Goal: Task Accomplishment & Management: Manage account settings

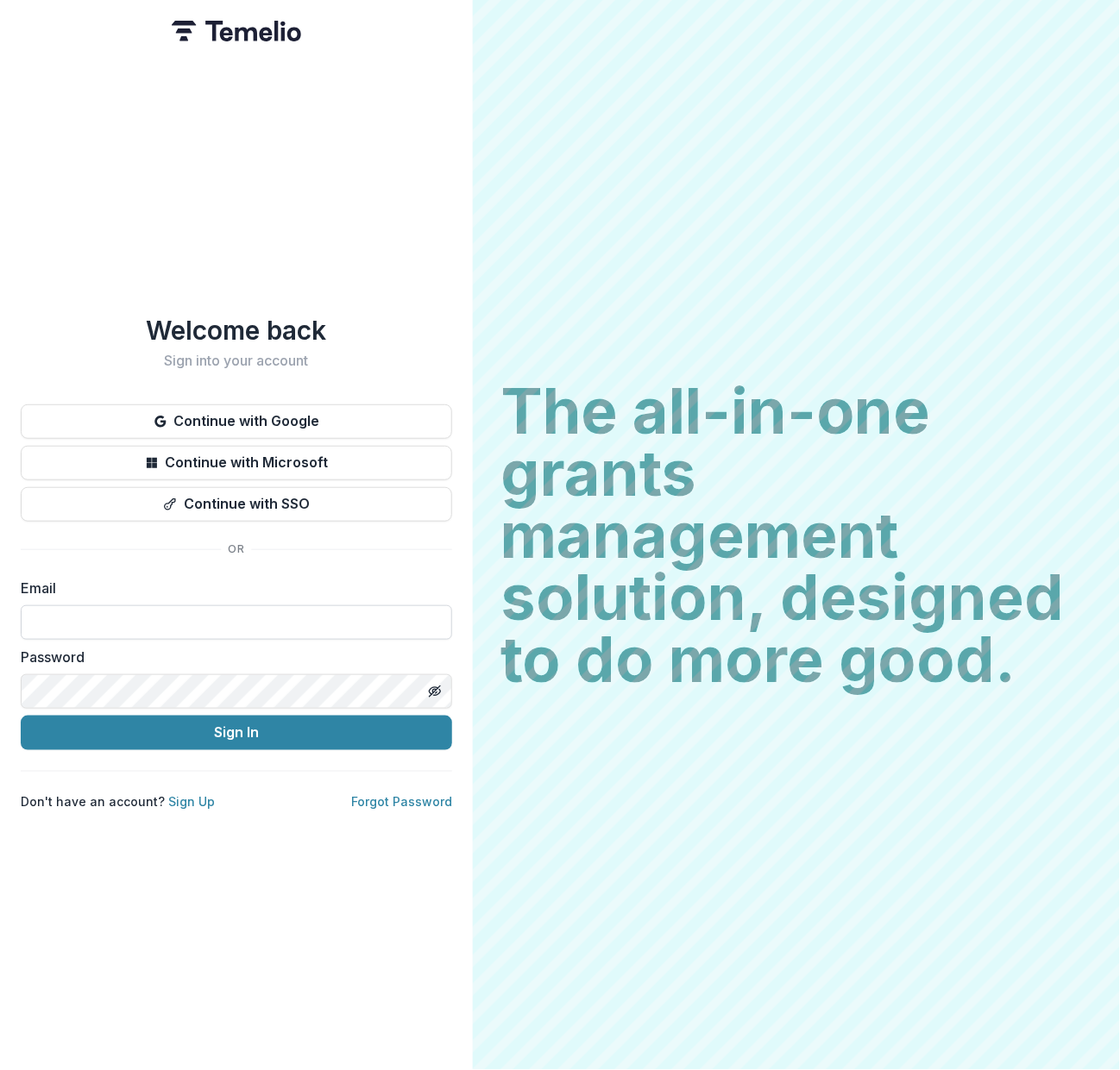
click at [180, 609] on input at bounding box center [236, 623] width 431 height 35
click at [171, 618] on input at bounding box center [236, 623] width 431 height 35
type input "*"
type input "**********"
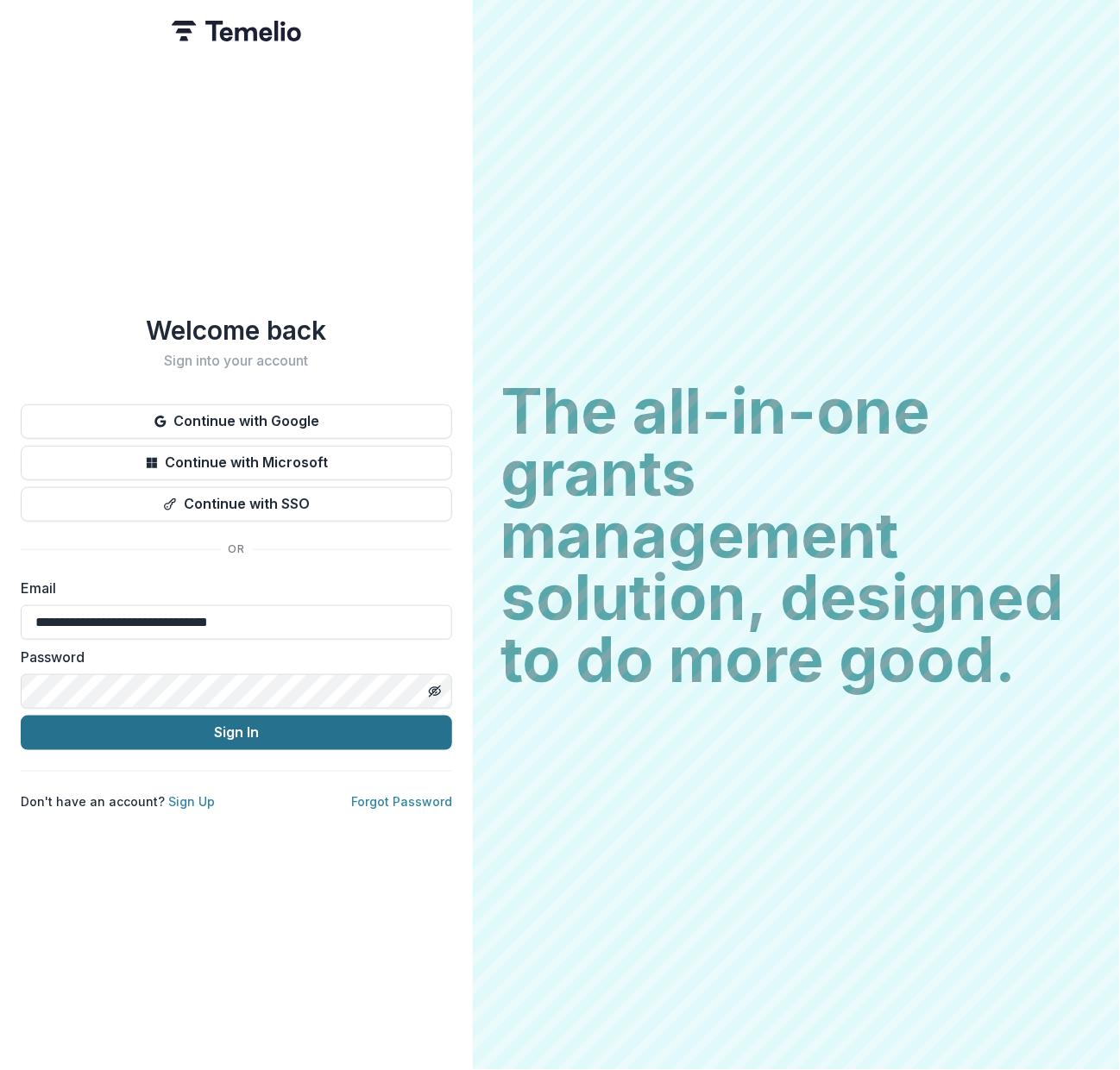
click at [254, 727] on button "Sign In" at bounding box center [236, 733] width 431 height 35
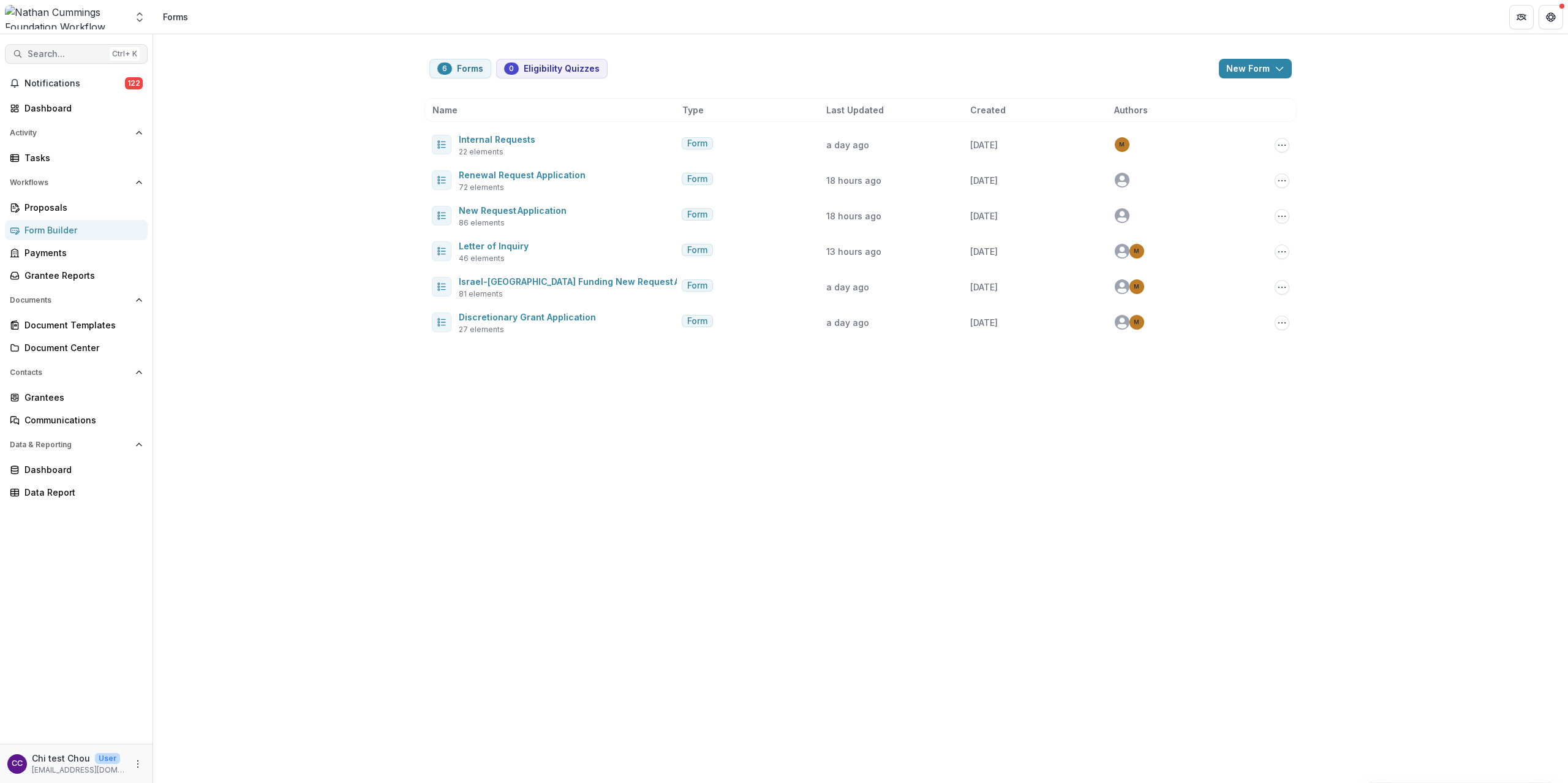
click at [88, 52] on span "Search..." at bounding box center [66, 54] width 77 height 10
type input "**********"
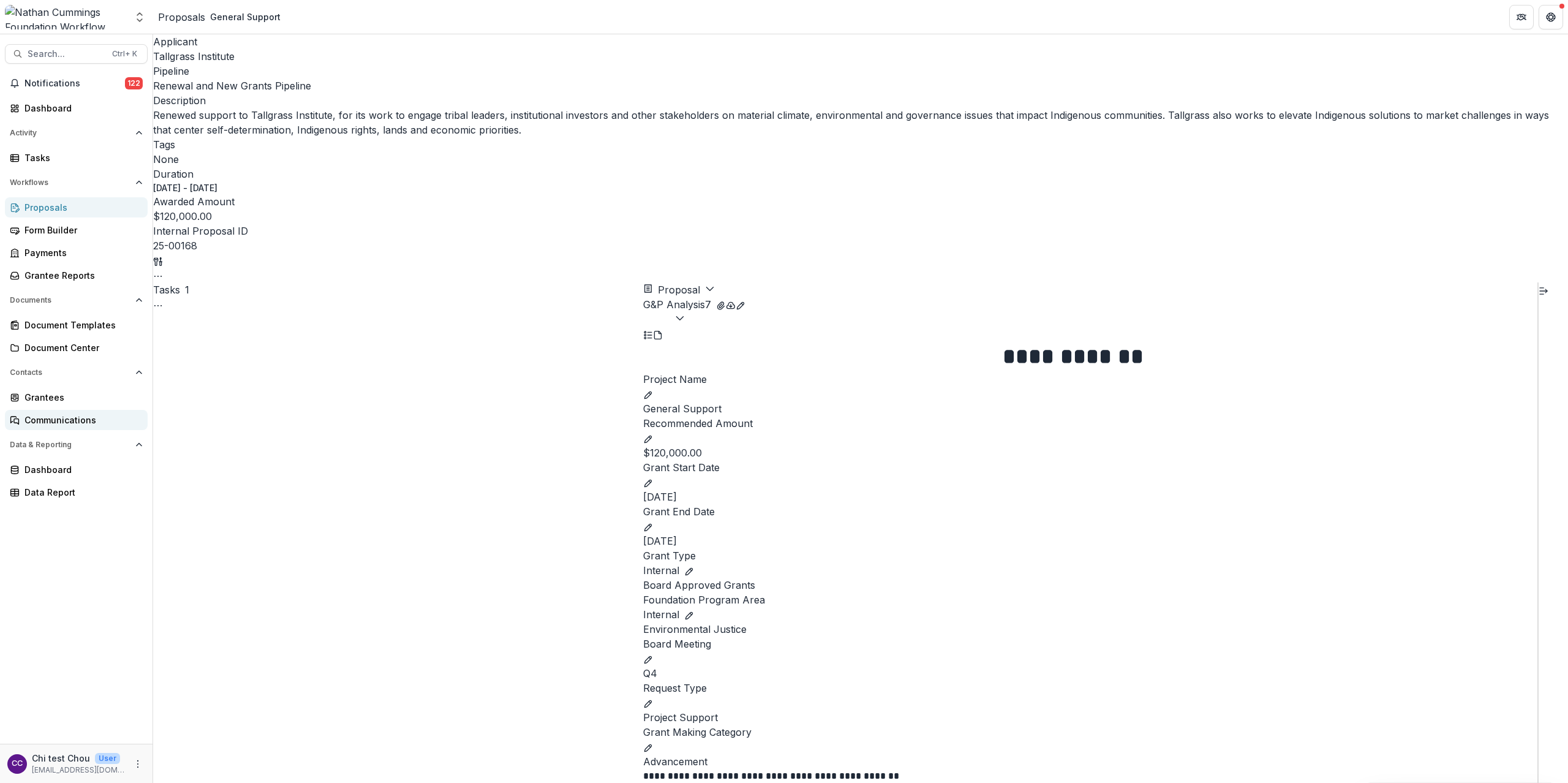
scroll to position [79, 0]
drag, startPoint x: 733, startPoint y: 65, endPoint x: 726, endPoint y: 61, distance: 8.1
click at [728, 61] on div "Applicant Tallgrass Institute Pipeline Renewal and New Grants Pipeline Descript…" at bounding box center [861, 159] width 1415 height 248
drag, startPoint x: 724, startPoint y: 56, endPoint x: 684, endPoint y: 59, distance: 40.1
click at [684, 238] on div "25-00168" at bounding box center [861, 245] width 1415 height 15
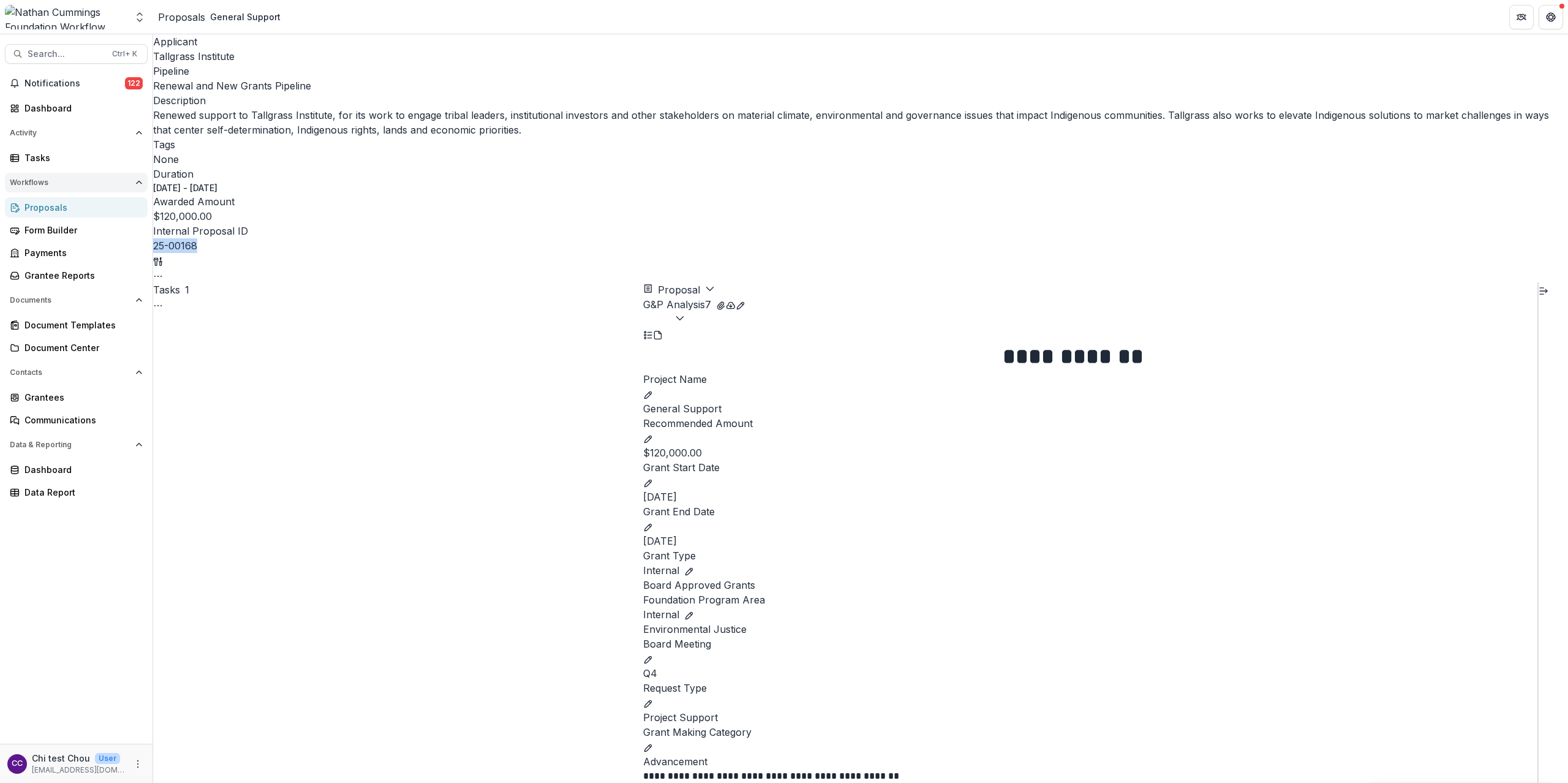
copy p "25-00168"
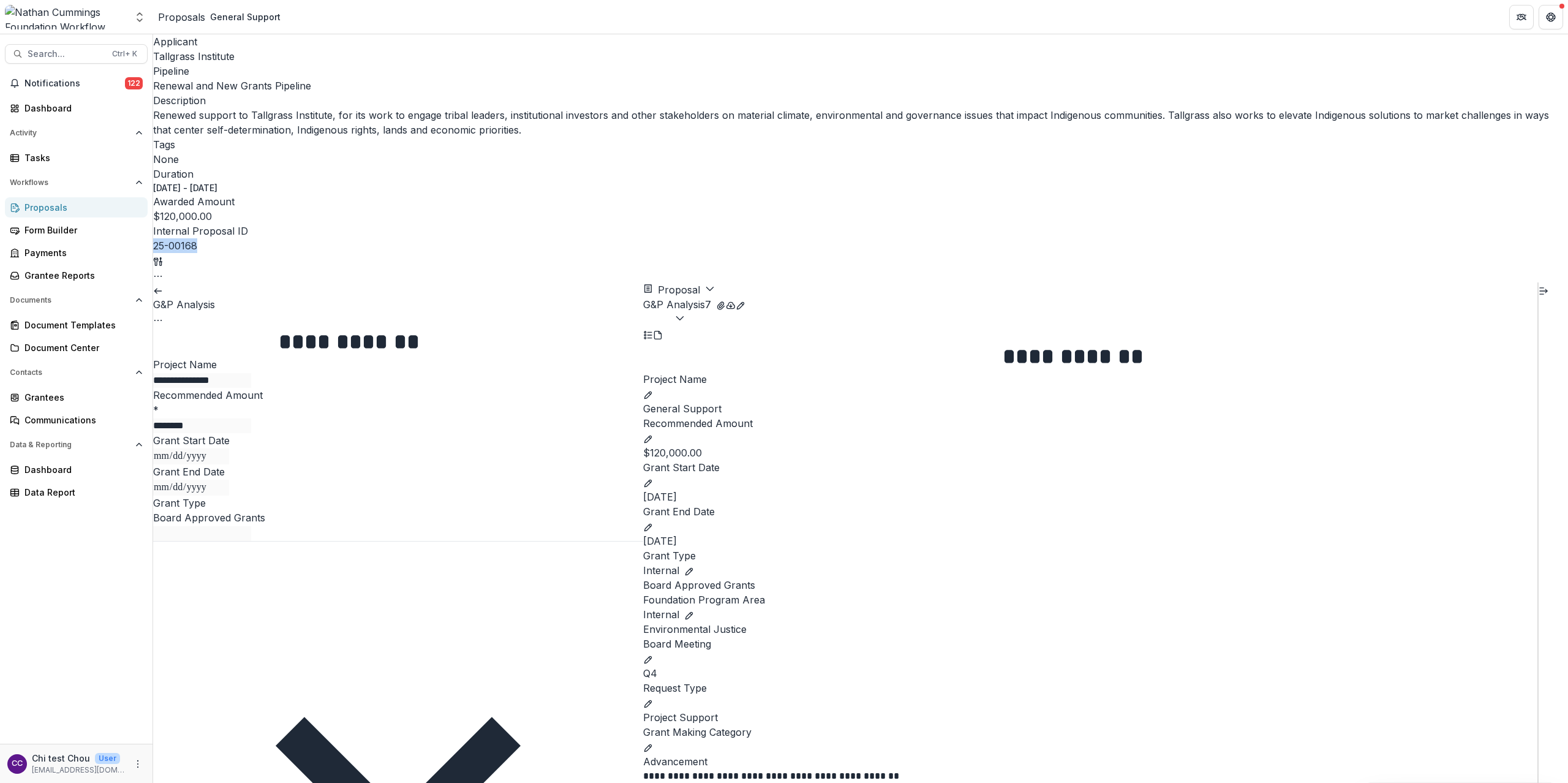
scroll to position [326, 0]
click at [711, 297] on button "G&P Analysis 7" at bounding box center [677, 311] width 68 height 29
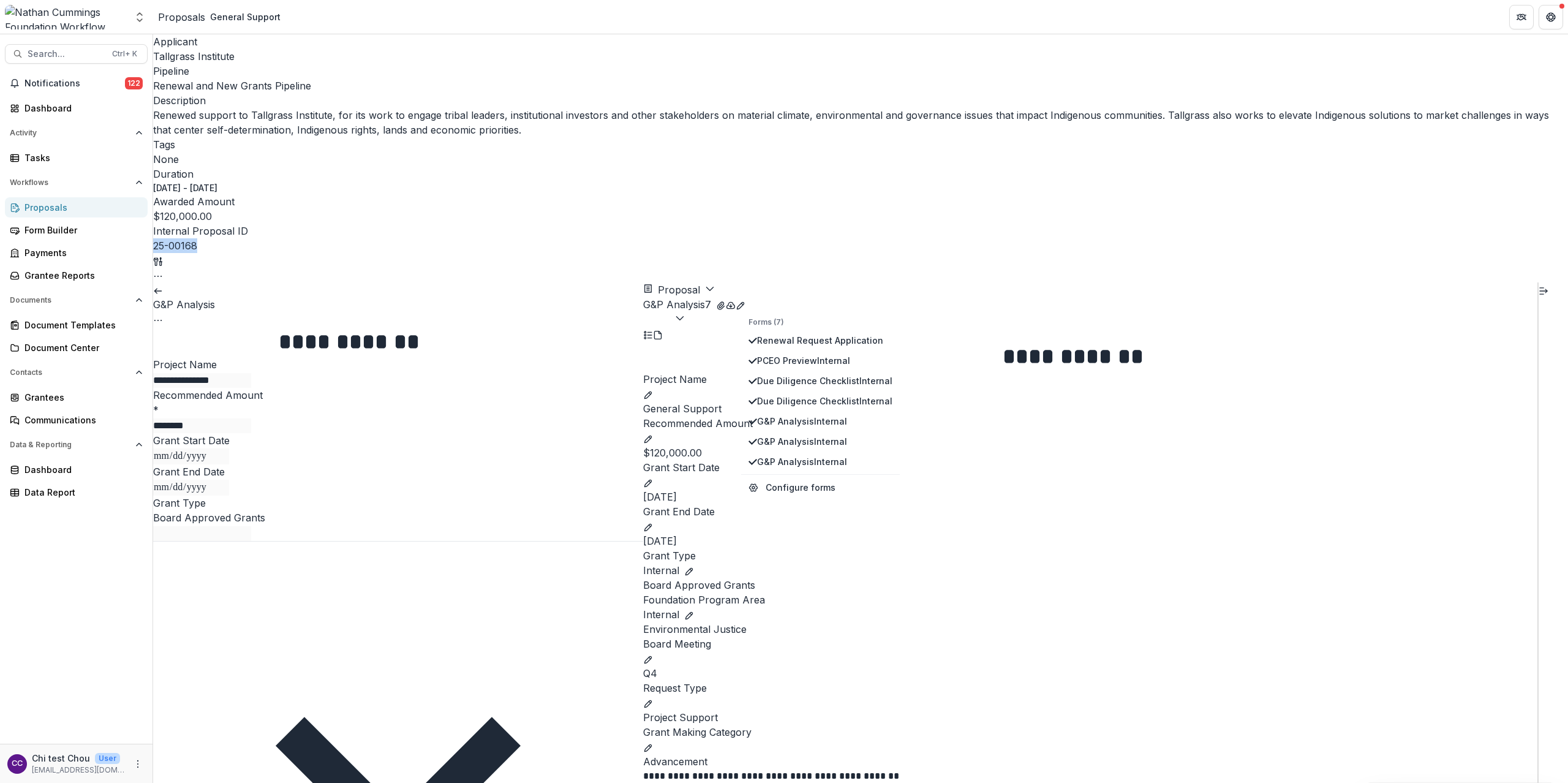
click at [711, 297] on button "G&P Analysis 7" at bounding box center [677, 311] width 68 height 29
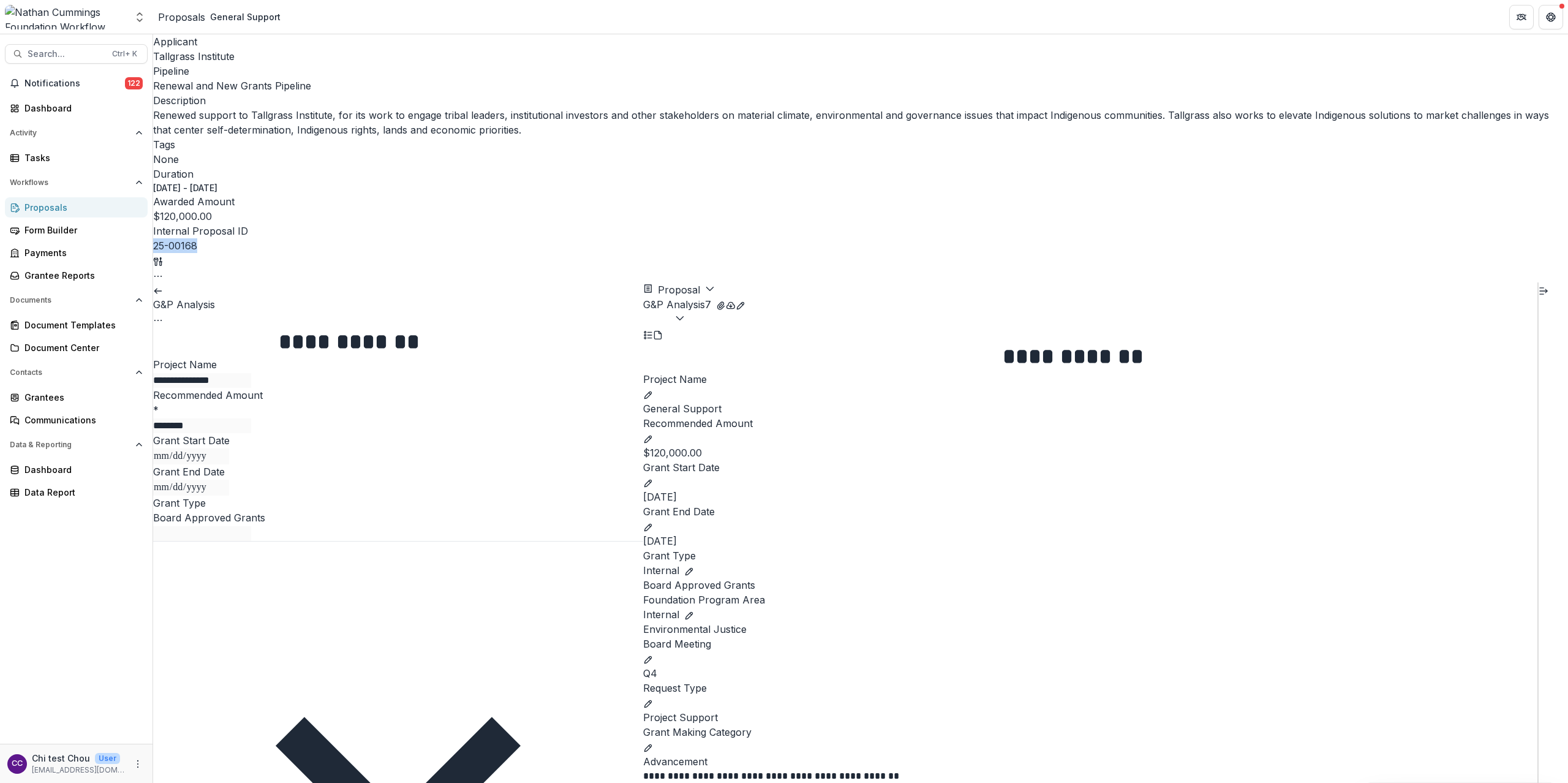
scroll to position [1470, 0]
click at [795, 286] on icon "Expand right" at bounding box center [1543, 290] width 10 height 10
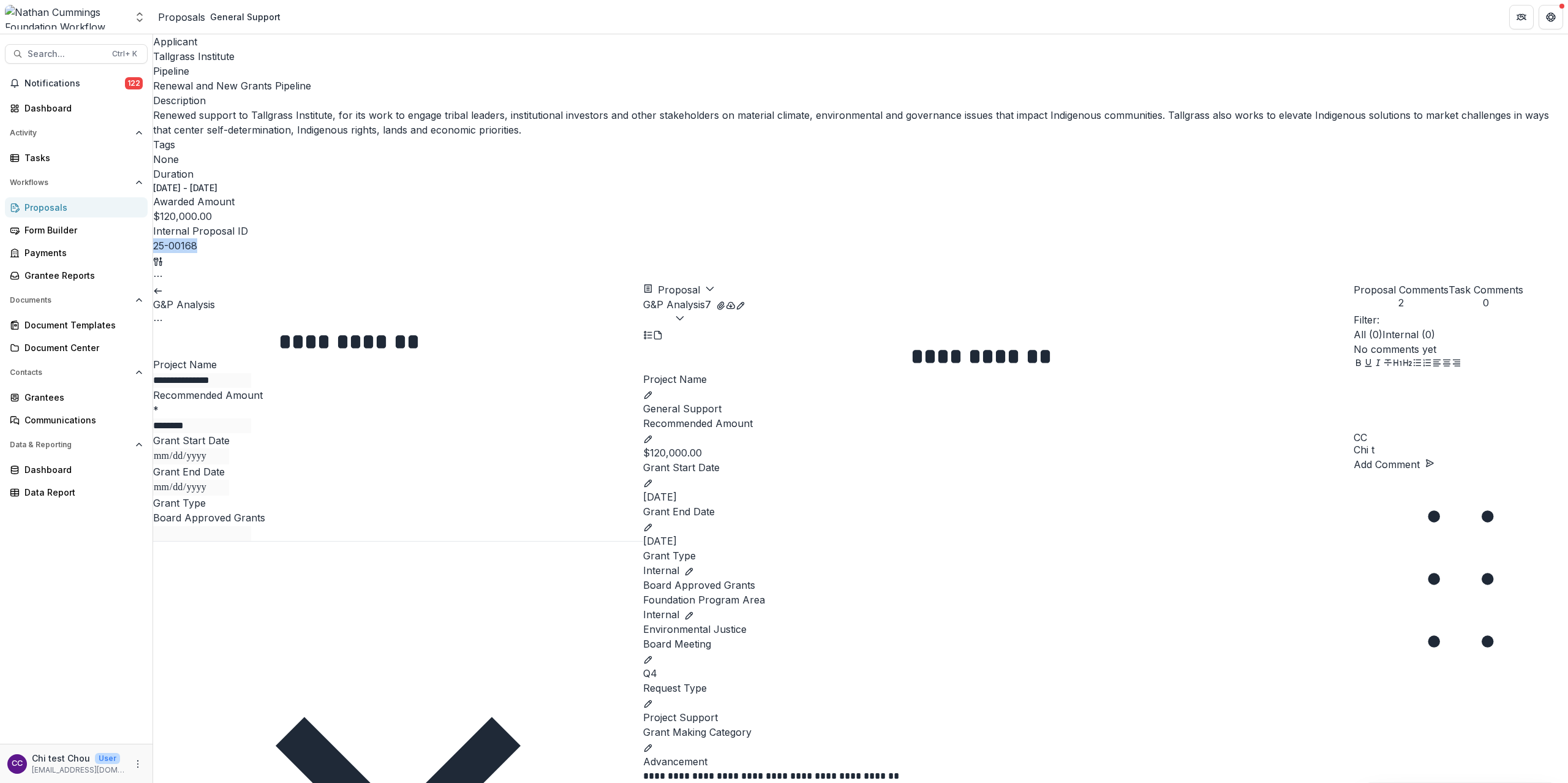
click at [795, 297] on span "2" at bounding box center [1402, 303] width 95 height 12
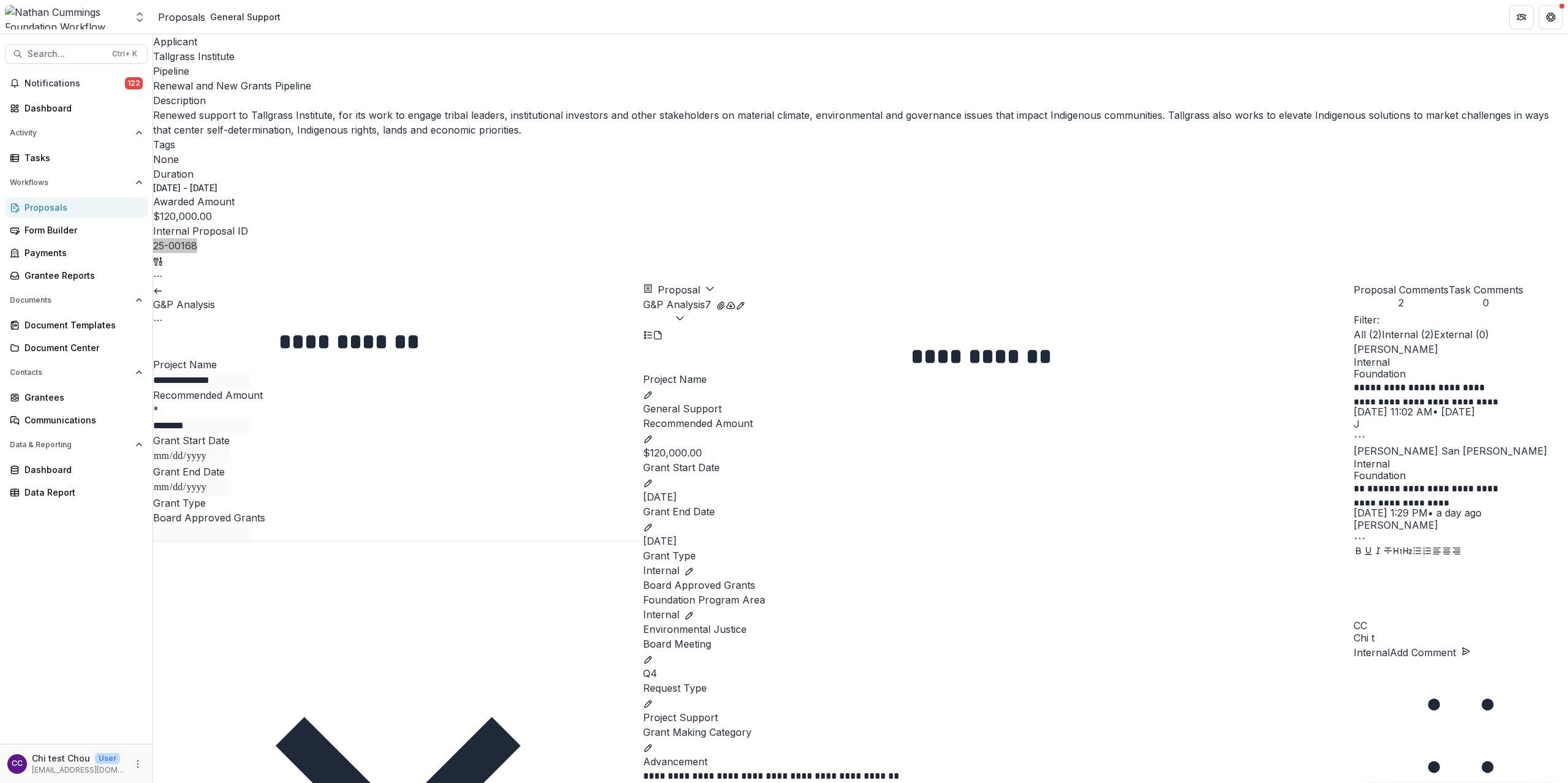
scroll to position [3347, 0]
click at [163, 286] on icon at bounding box center [158, 290] width 10 height 10
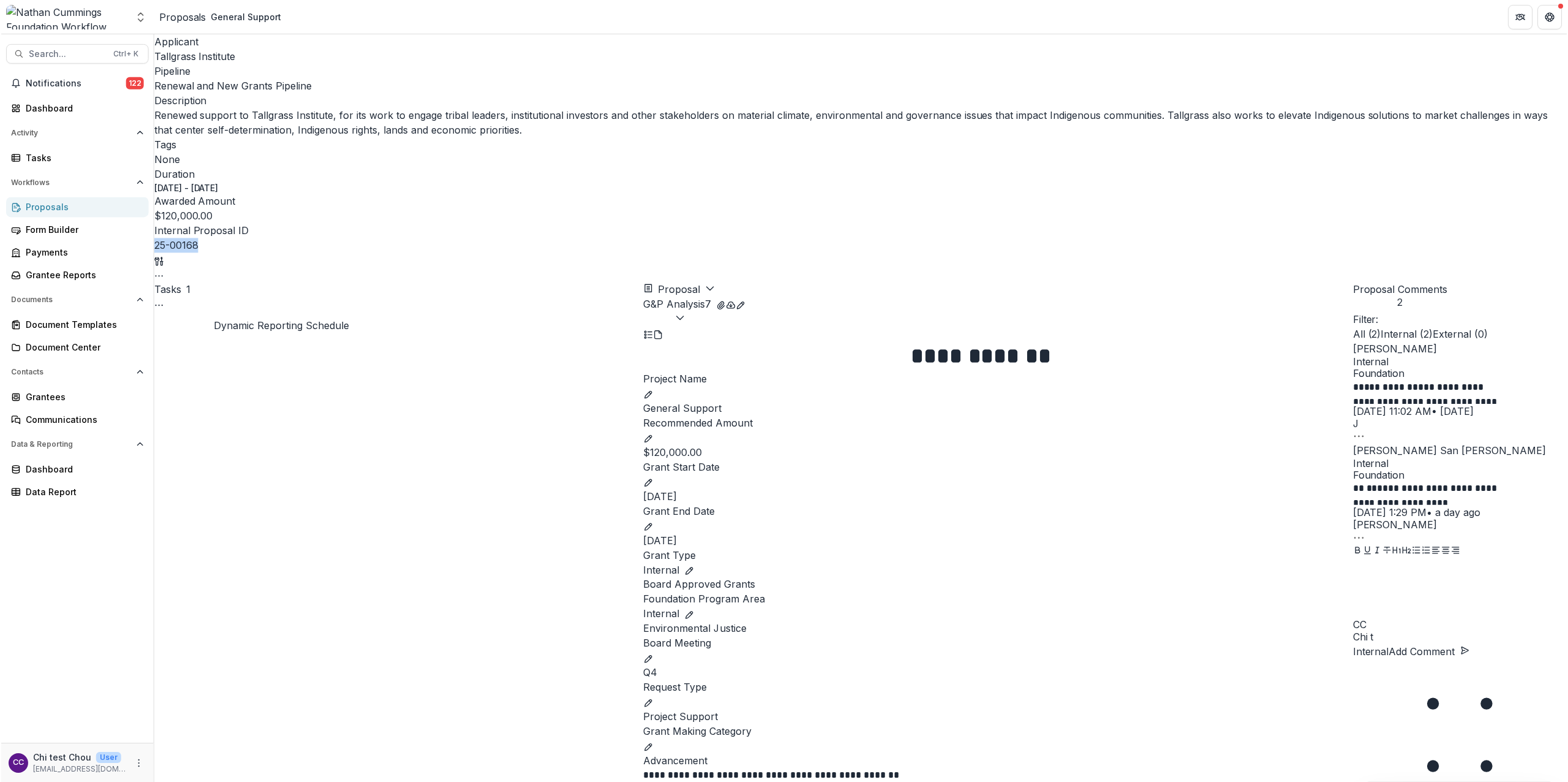
scroll to position [245, 0]
click at [163, 272] on icon "button" at bounding box center [158, 276] width 10 height 10
click at [795, 77] on button "Edit Attributes" at bounding box center [1494, 80] width 131 height 20
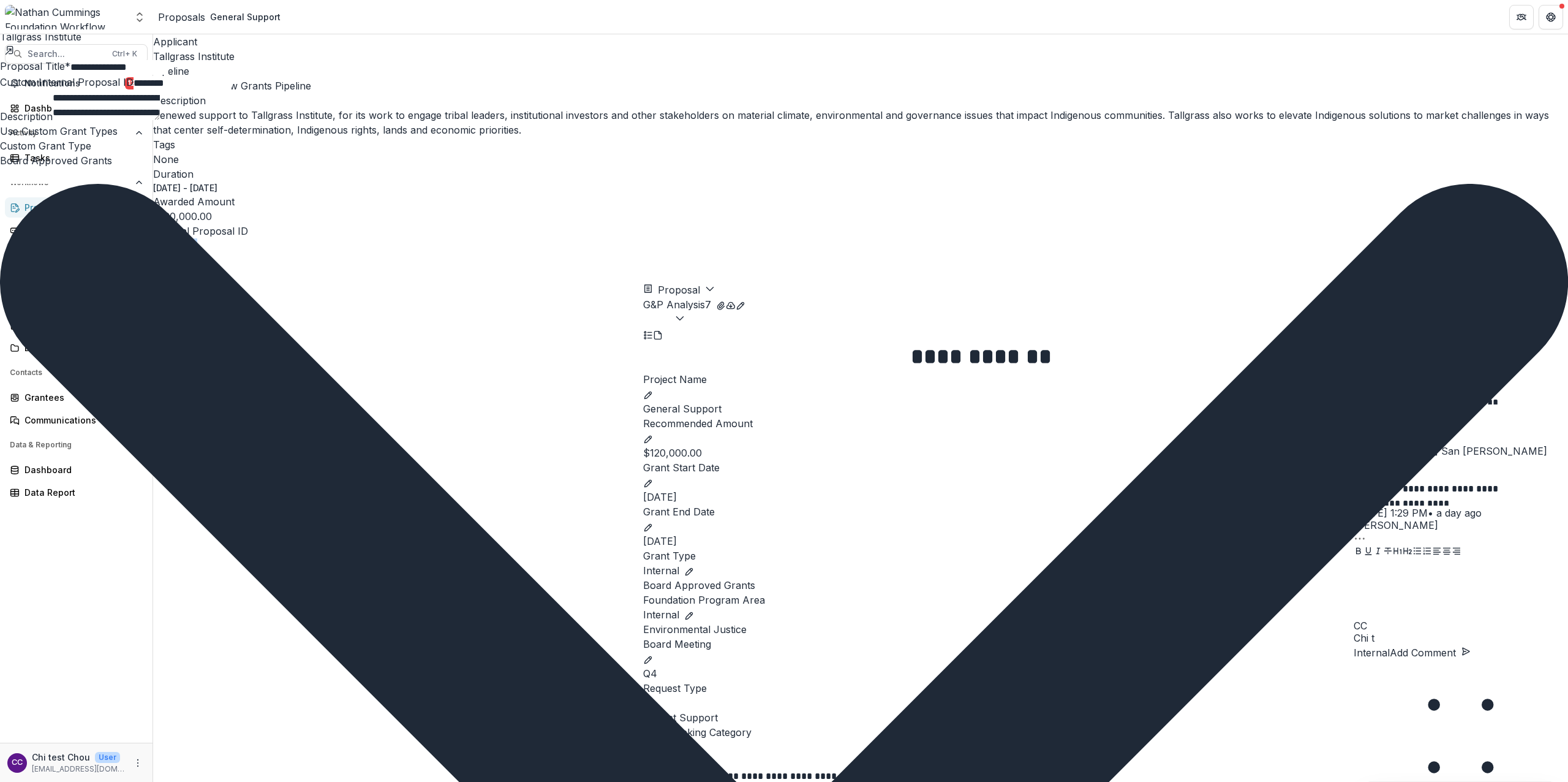
scroll to position [0, 0]
click at [0, 11] on button "Close" at bounding box center [0, 11] width 0 height 0
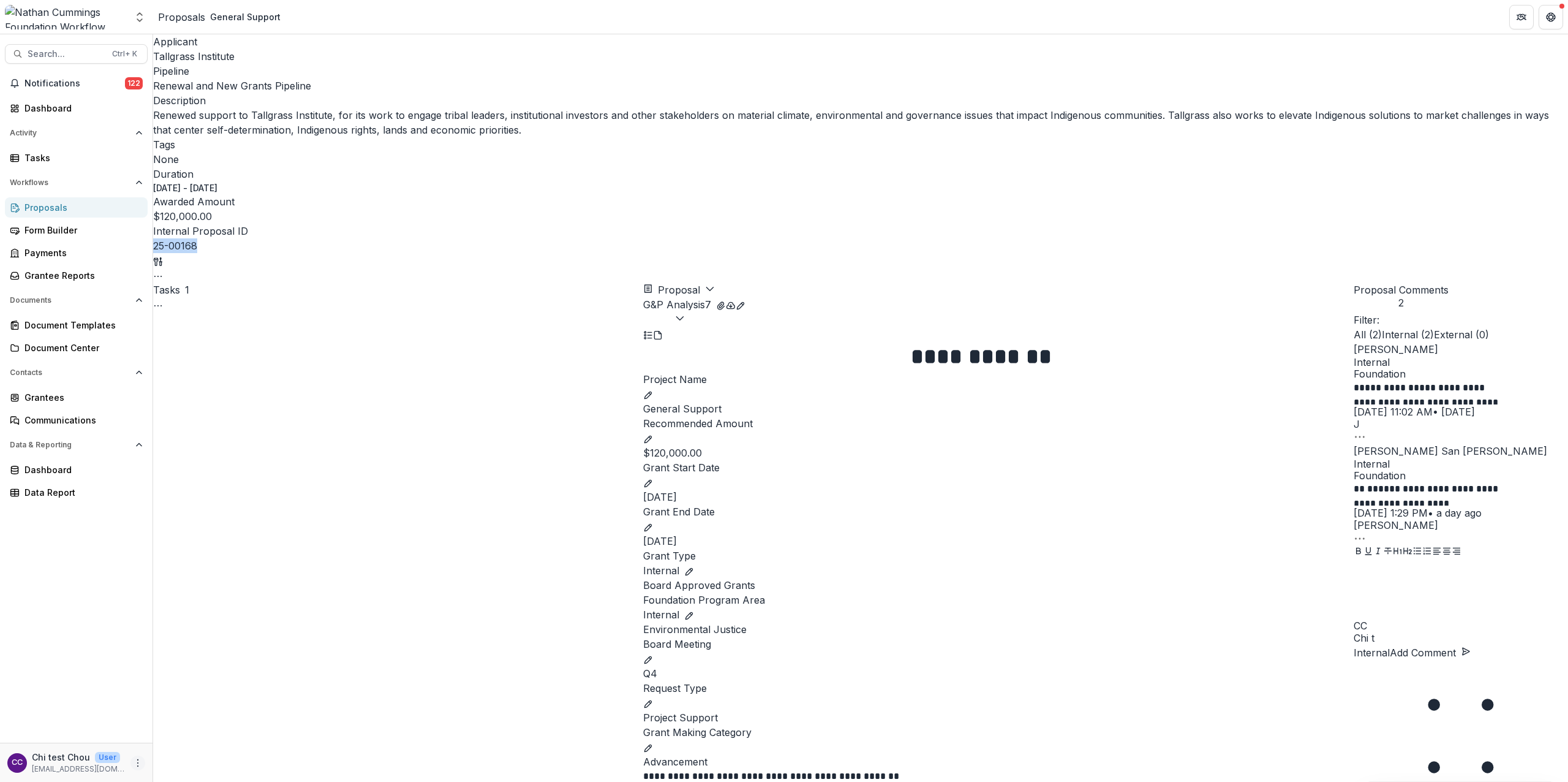
click at [138, 760] on icon "More" at bounding box center [138, 762] width 10 height 10
click at [191, 751] on button "Logout" at bounding box center [219, 756] width 131 height 20
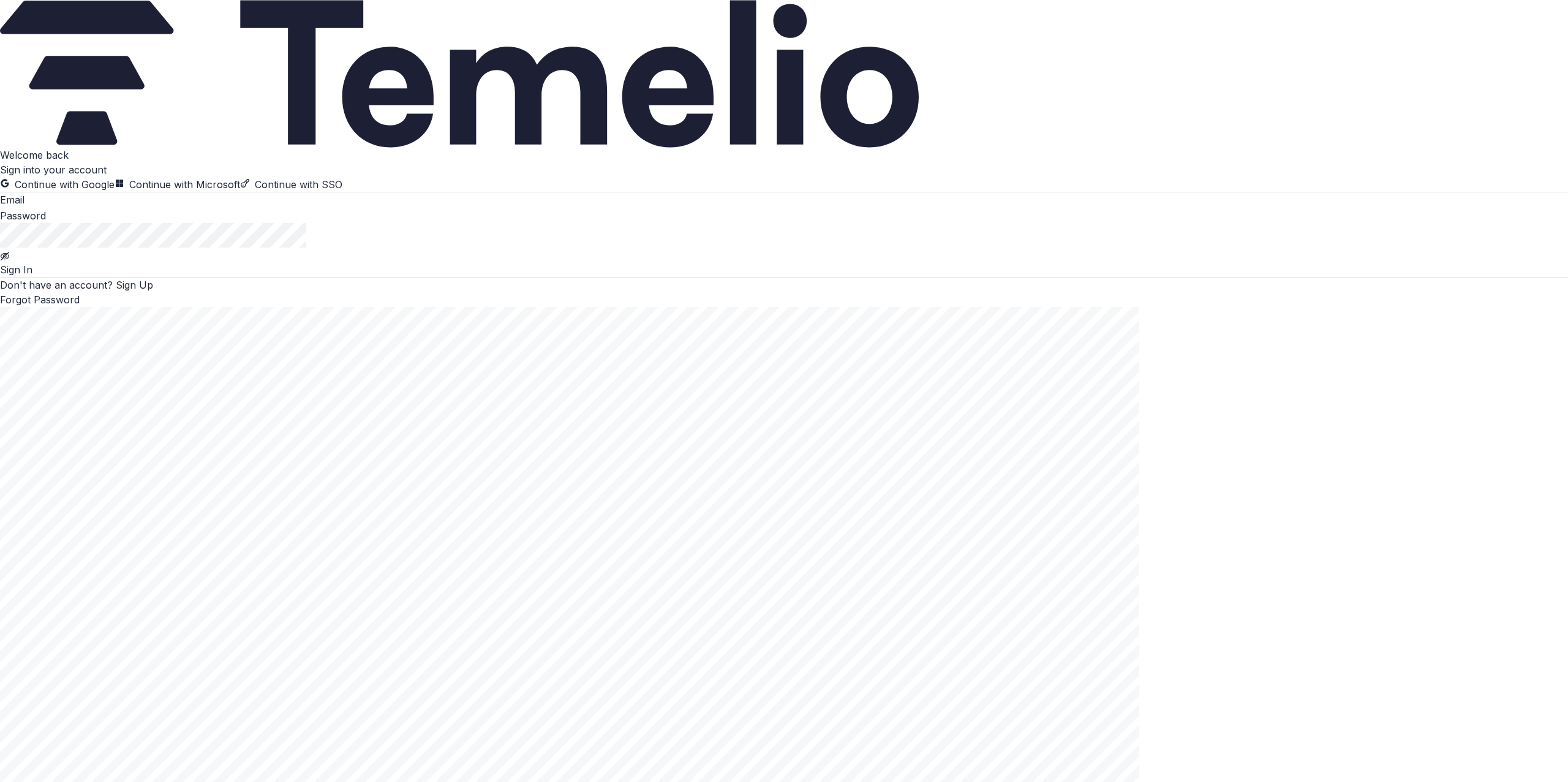
click at [123, 208] on input at bounding box center [74, 201] width 98 height 15
type input "**********"
click at [33, 277] on button "Sign In" at bounding box center [16, 270] width 33 height 15
